Goal: Information Seeking & Learning: Learn about a topic

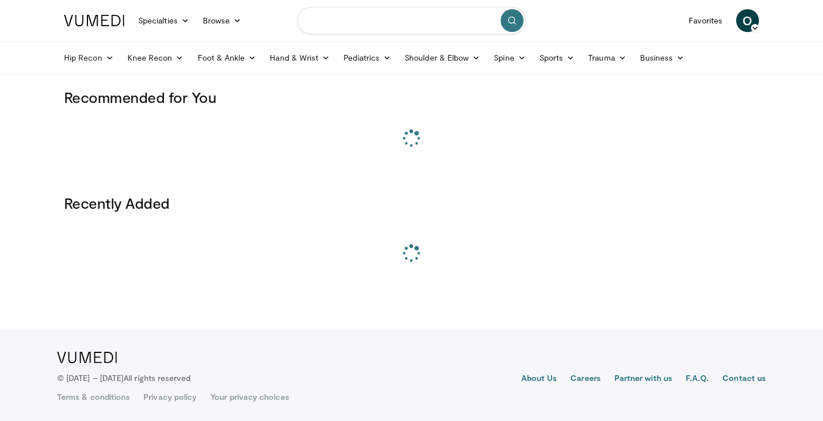
click at [405, 12] on input "Search topics, interventions" at bounding box center [411, 20] width 229 height 27
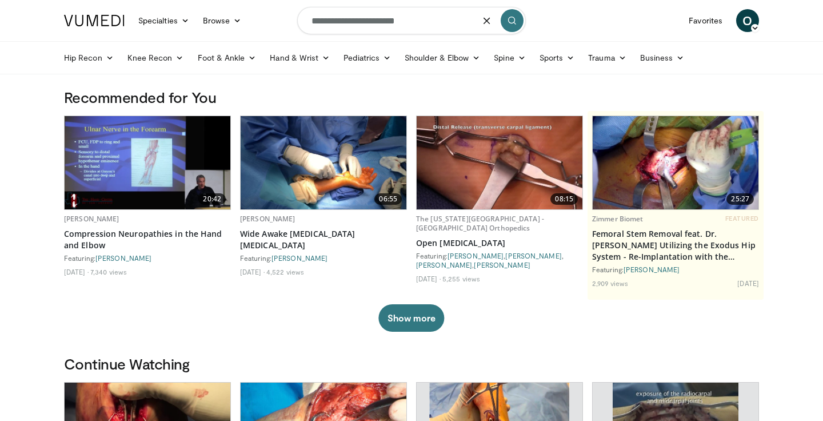
type input "**********"
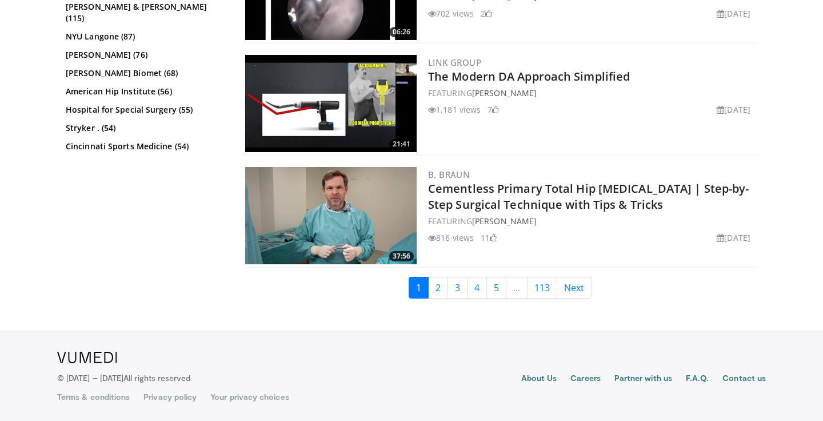
scroll to position [2876, 0]
click at [436, 289] on link "2" at bounding box center [438, 288] width 20 height 22
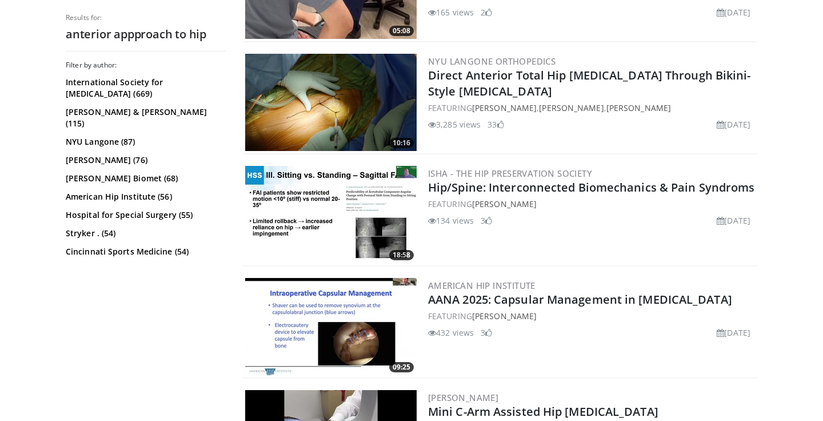
scroll to position [1689, 0]
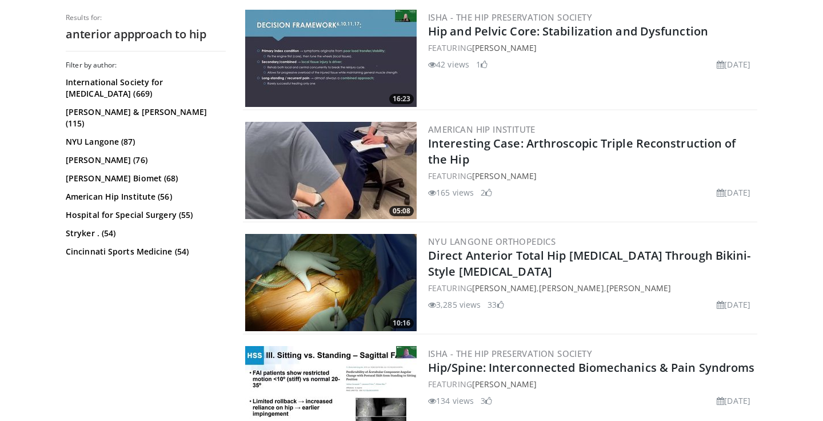
click at [348, 260] on img at bounding box center [331, 282] width 172 height 97
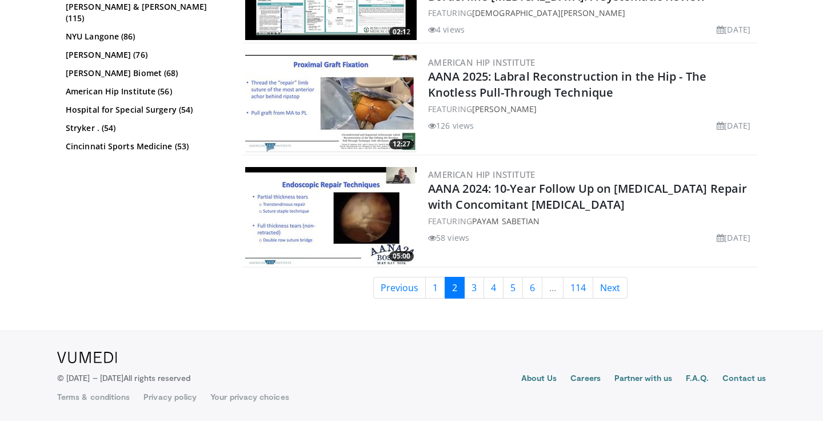
scroll to position [2882, 0]
click at [478, 291] on link "3" at bounding box center [474, 288] width 20 height 22
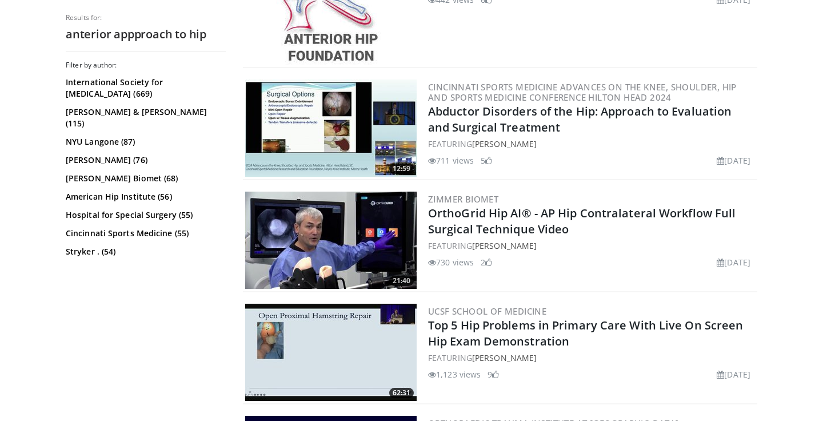
scroll to position [1249, 0]
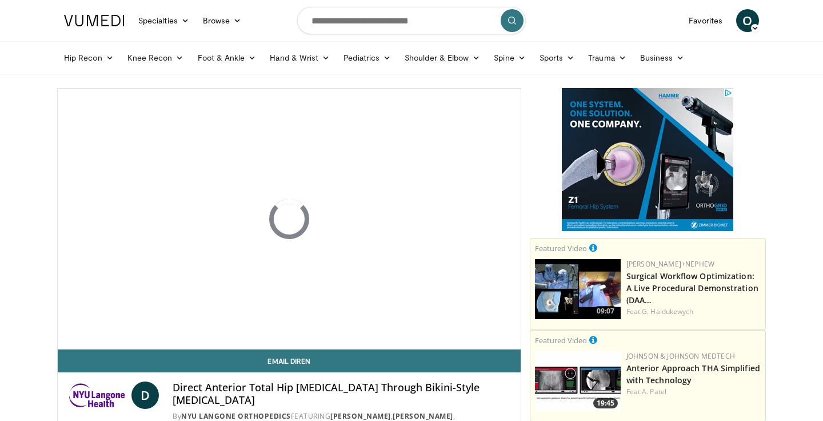
click at [527, 1] on nav "Specialties Adult & Family Medicine Allergy, [MEDICAL_DATA], Immunology Anesthe…" at bounding box center [411, 20] width 709 height 41
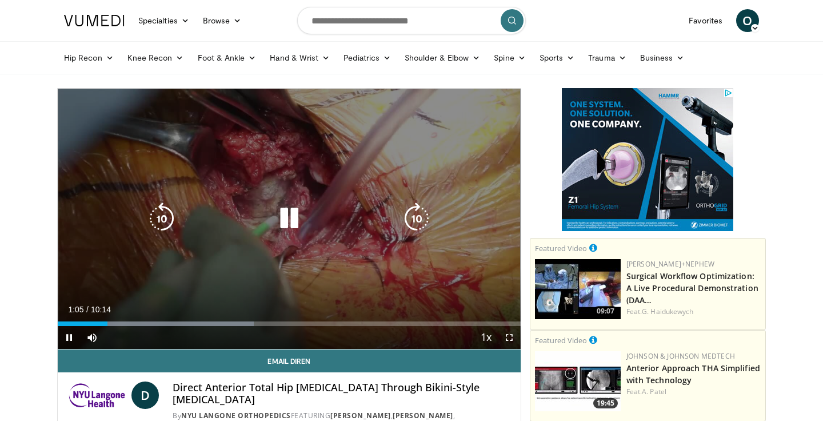
click at [404, 224] on icon "Video Player" at bounding box center [417, 218] width 32 height 32
click at [409, 225] on icon "Video Player" at bounding box center [417, 218] width 32 height 32
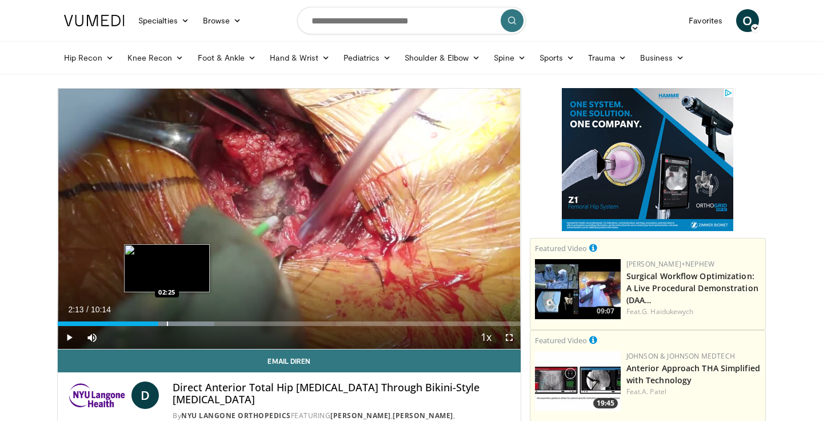
click at [168, 323] on div "Progress Bar" at bounding box center [167, 323] width 1 height 5
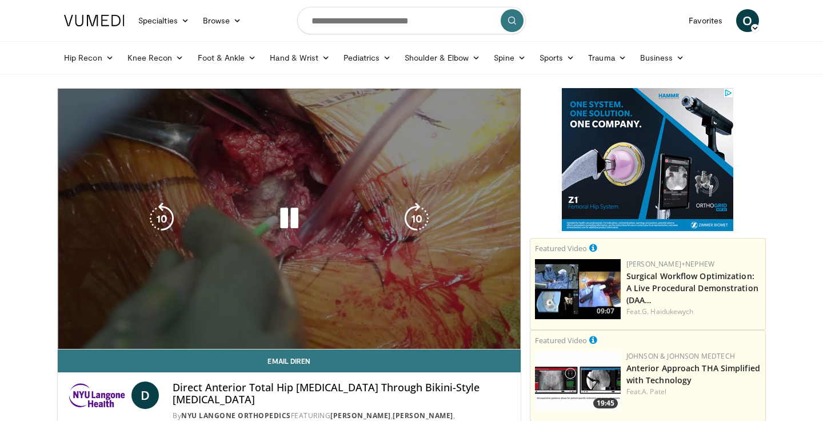
click at [173, 323] on div "20 seconds Tap to unmute" at bounding box center [289, 219] width 463 height 260
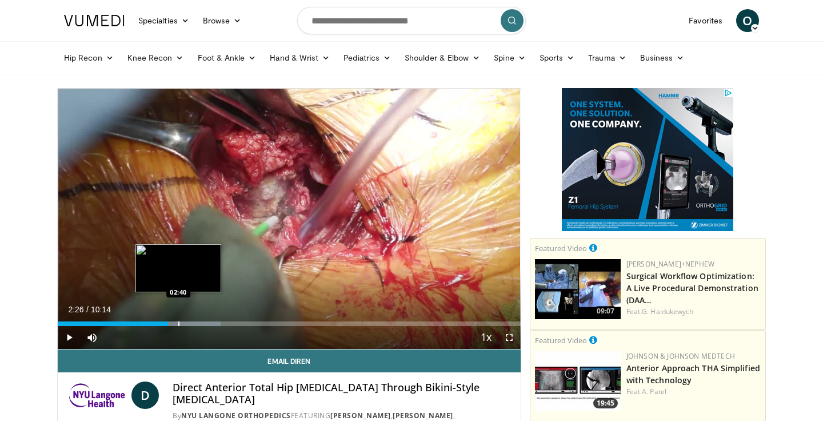
click at [178, 323] on div "Progress Bar" at bounding box center [178, 323] width 1 height 5
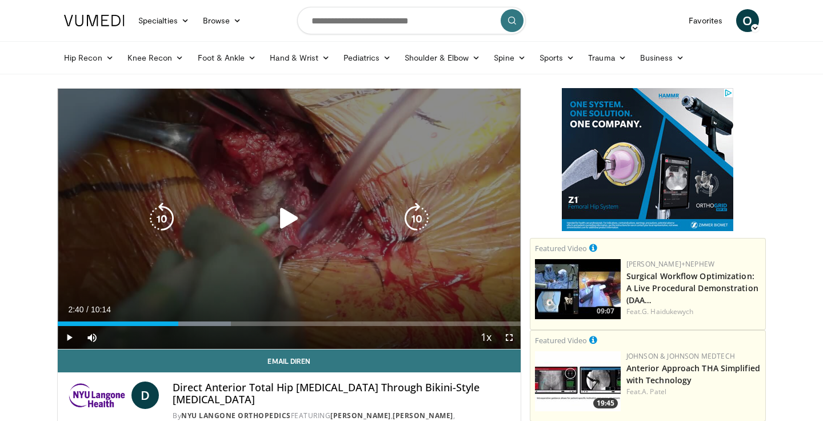
click at [200, 285] on div "20 seconds Tap to unmute" at bounding box center [289, 219] width 463 height 260
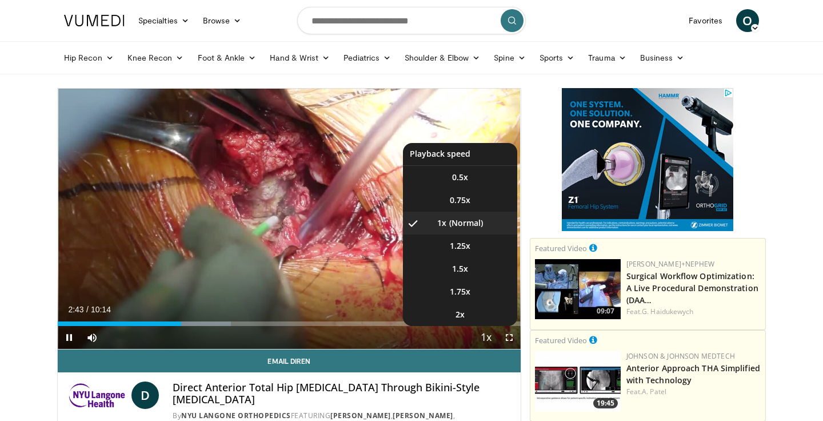
click at [492, 341] on span "Video Player" at bounding box center [487, 338] width 16 height 23
click at [464, 277] on li "1.5x" at bounding box center [460, 268] width 114 height 23
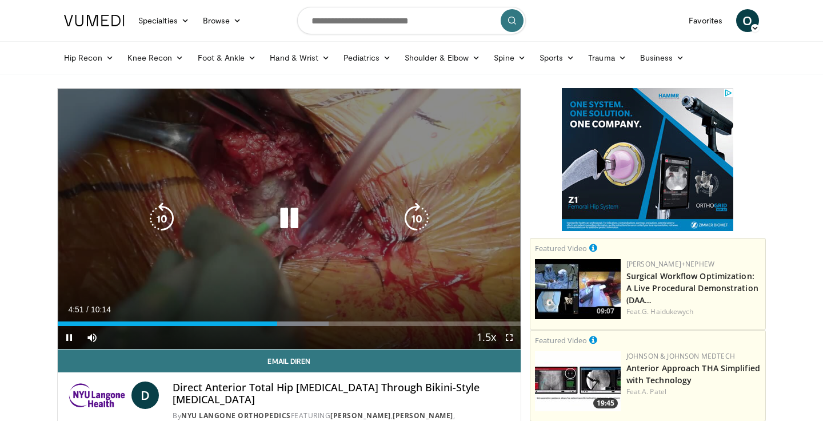
click at [288, 222] on icon "Video Player" at bounding box center [289, 218] width 32 height 32
